Goal: Navigation & Orientation: Find specific page/section

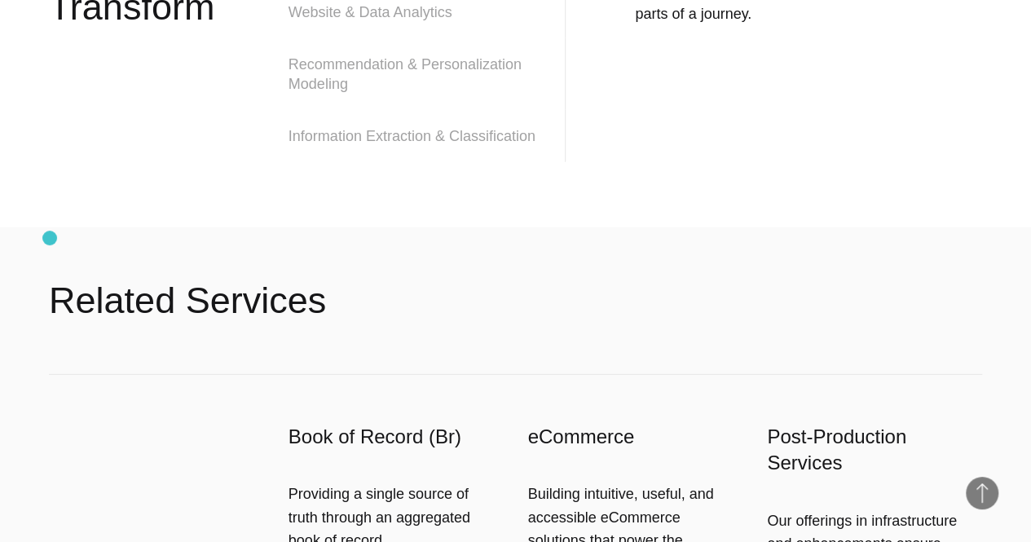
scroll to position [2147, 0]
click at [342, 21] on span "Website & Data Analytics" at bounding box center [371, 12] width 164 height 20
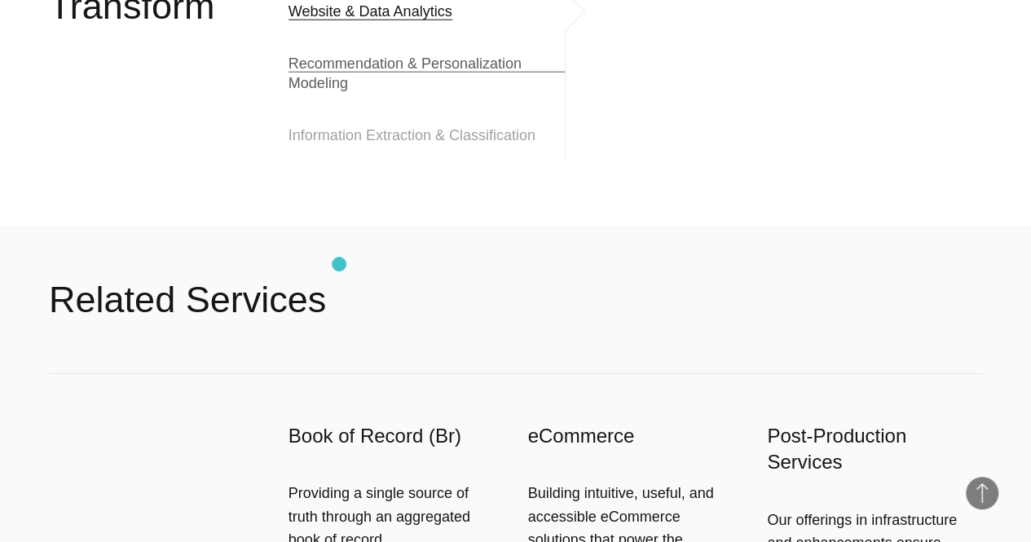
click at [339, 93] on span "Recommendation & Personalization Modeling" at bounding box center [427, 73] width 277 height 39
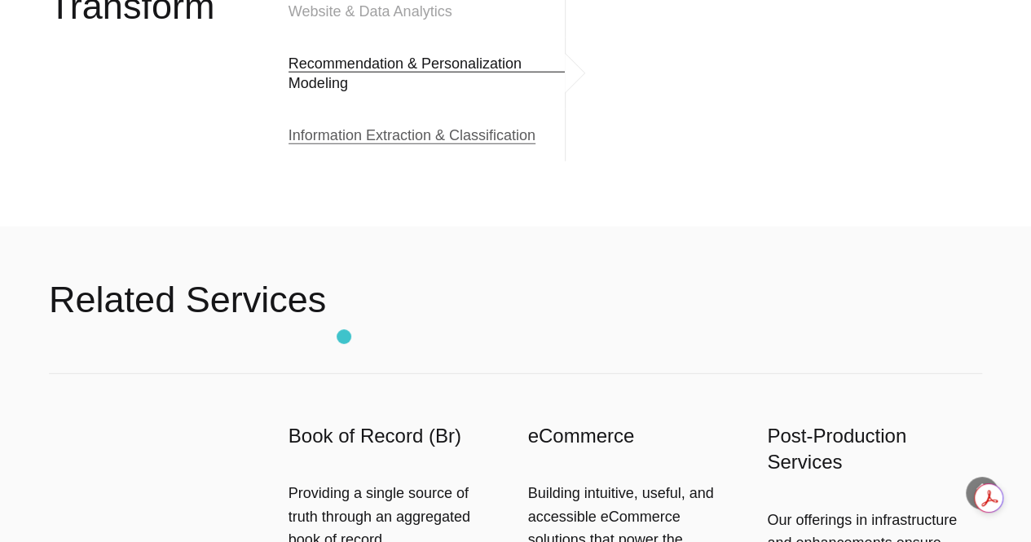
click at [344, 145] on span "Information Extraction & Classification" at bounding box center [412, 136] width 247 height 20
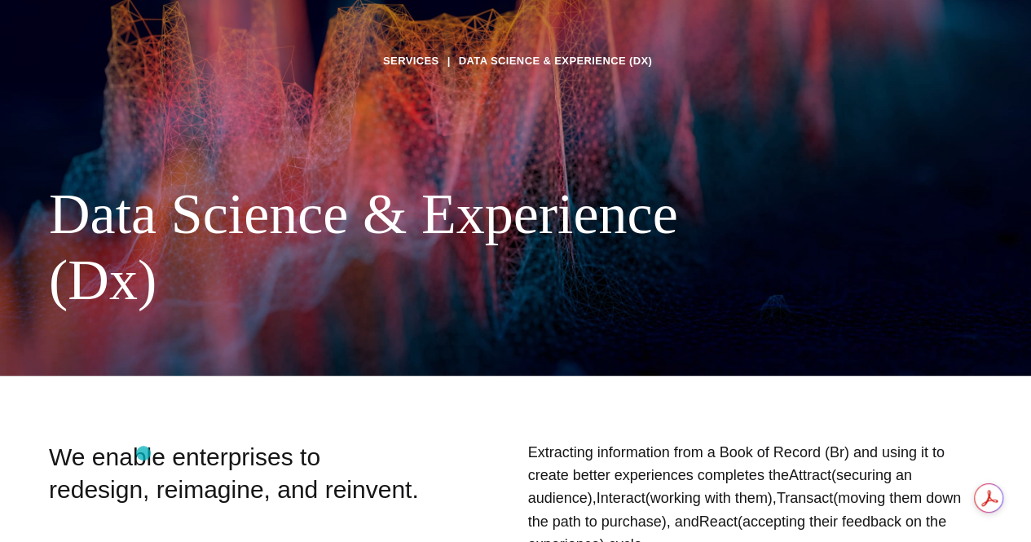
scroll to position [0, 0]
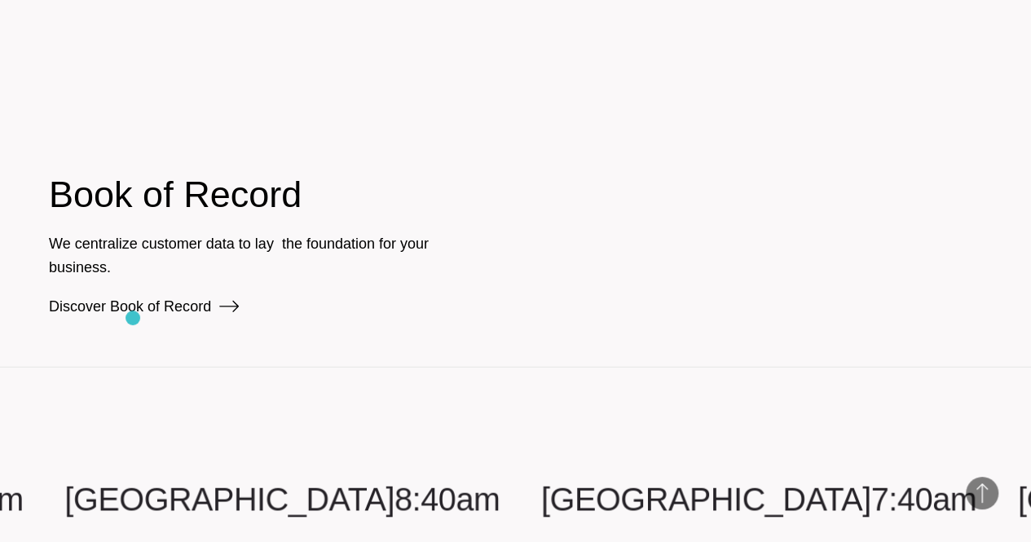
scroll to position [2344, 0]
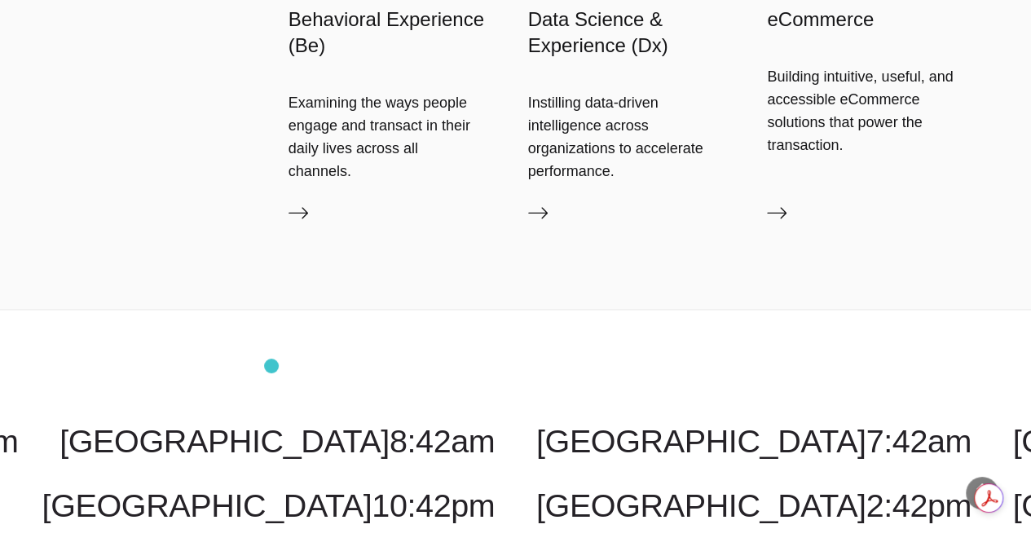
scroll to position [4229, 0]
